Goal: Transaction & Acquisition: Register for event/course

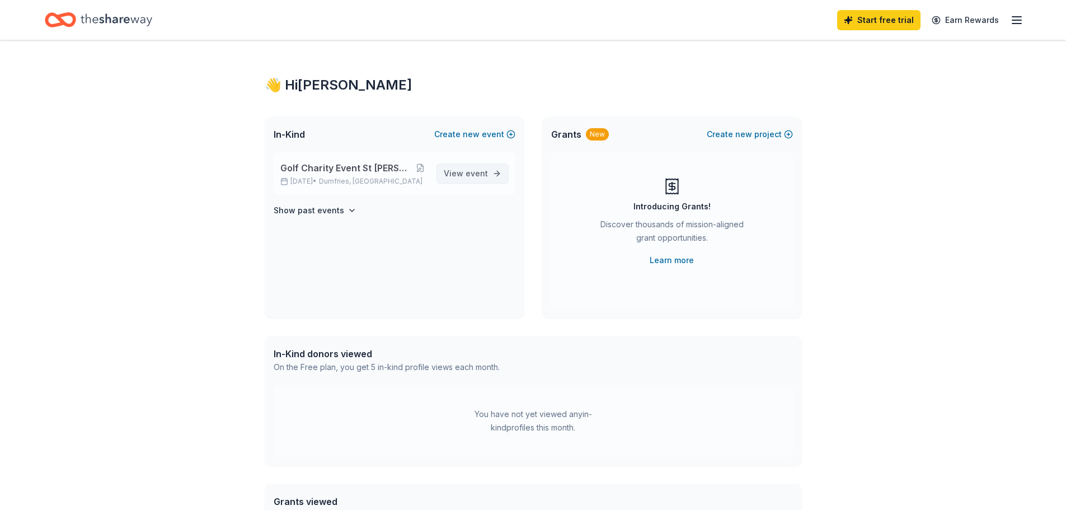
click at [477, 178] on span "View event" at bounding box center [466, 173] width 44 height 13
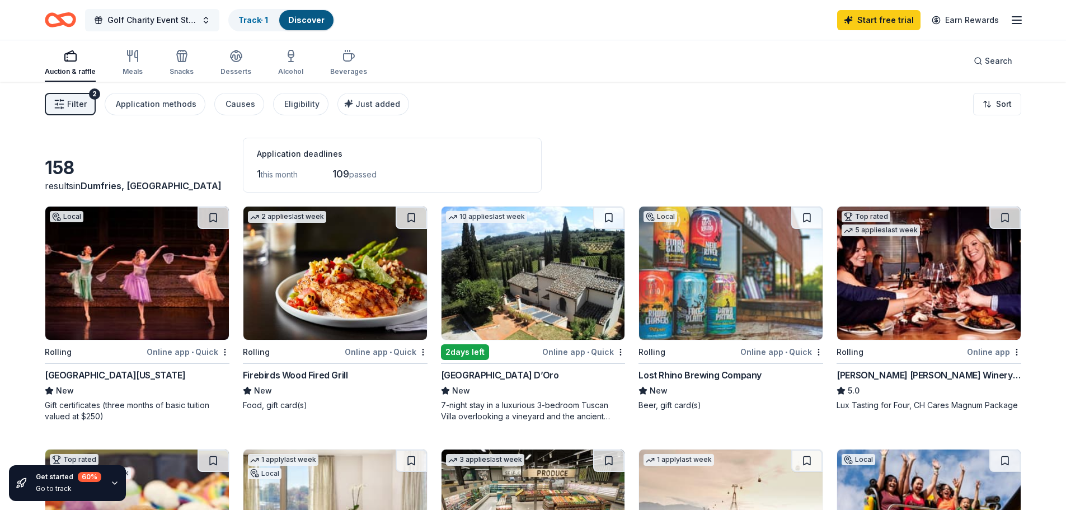
click at [108, 17] on span "Golf Charity Event St [PERSON_NAME] the Great" at bounding box center [152, 19] width 90 height 13
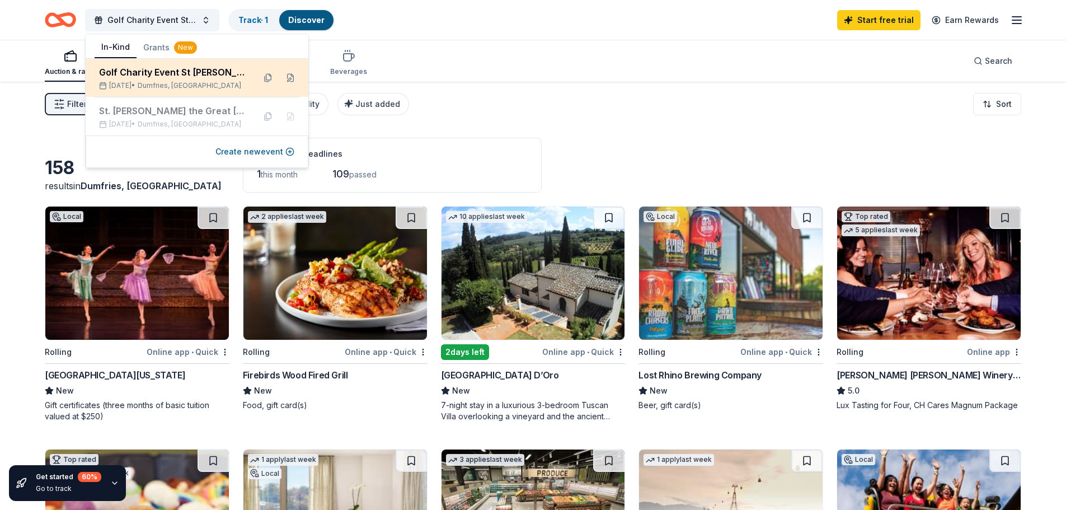
click at [147, 82] on div "[DATE] • [GEOGRAPHIC_DATA], [GEOGRAPHIC_DATA]" at bounding box center [172, 85] width 147 height 9
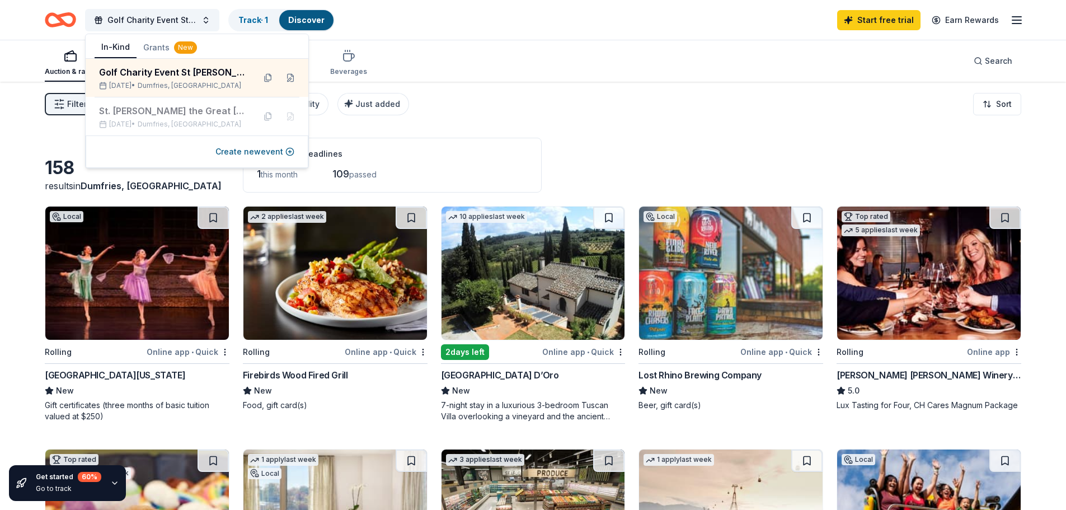
click at [441, 81] on div "Auction & raffle Meals Snacks Desserts Alcohol Beverages Search" at bounding box center [533, 60] width 977 height 41
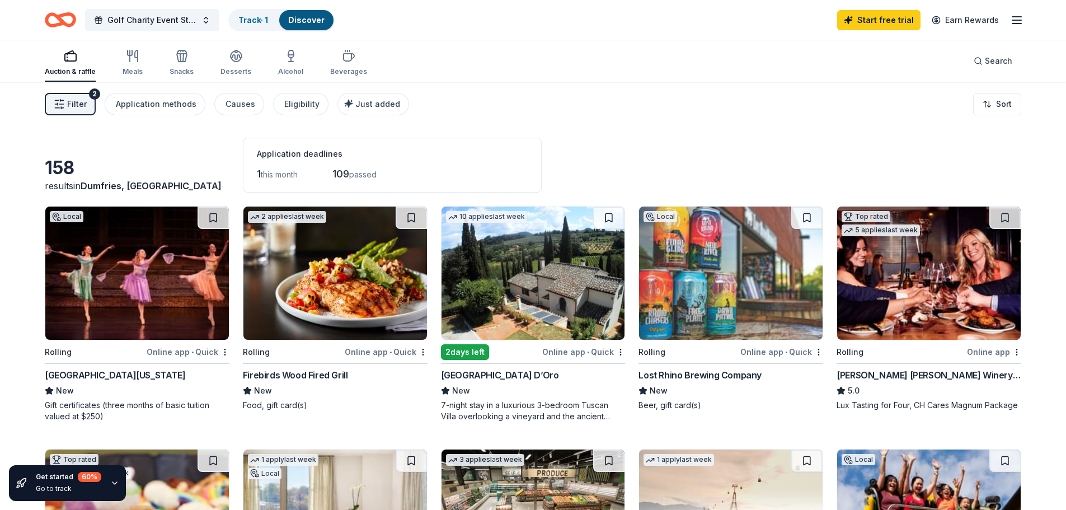
click at [1021, 25] on icon "button" at bounding box center [1016, 19] width 13 height 13
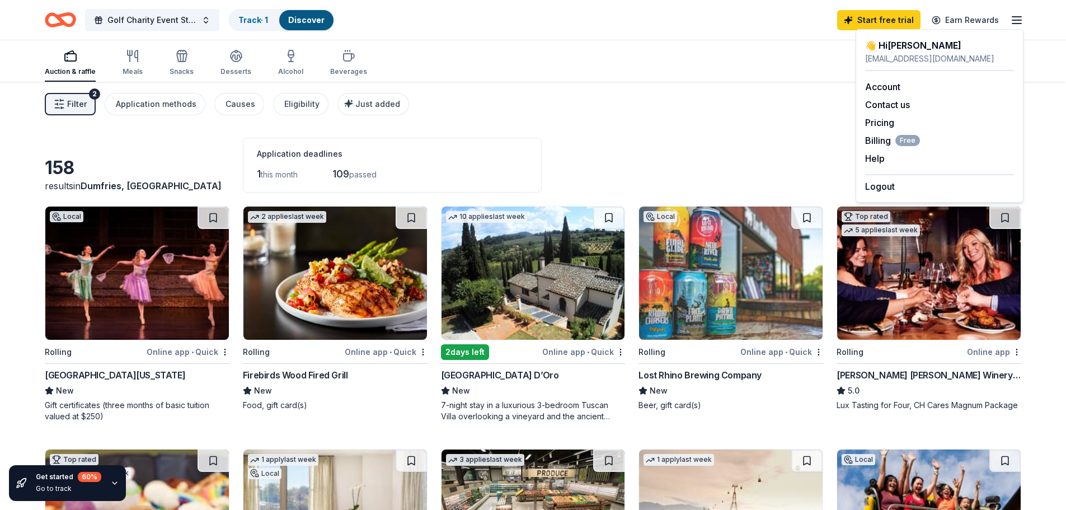
click at [694, 57] on div "Auction & raffle Meals Snacks Desserts Alcohol Beverages Search" at bounding box center [533, 60] width 977 height 41
